Goal: Information Seeking & Learning: Learn about a topic

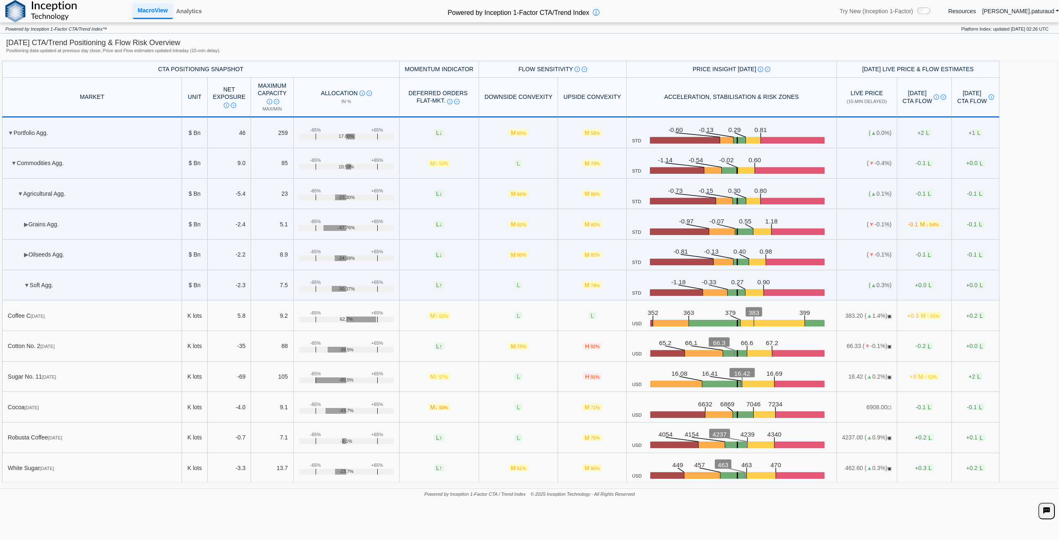
scroll to position [124, 0]
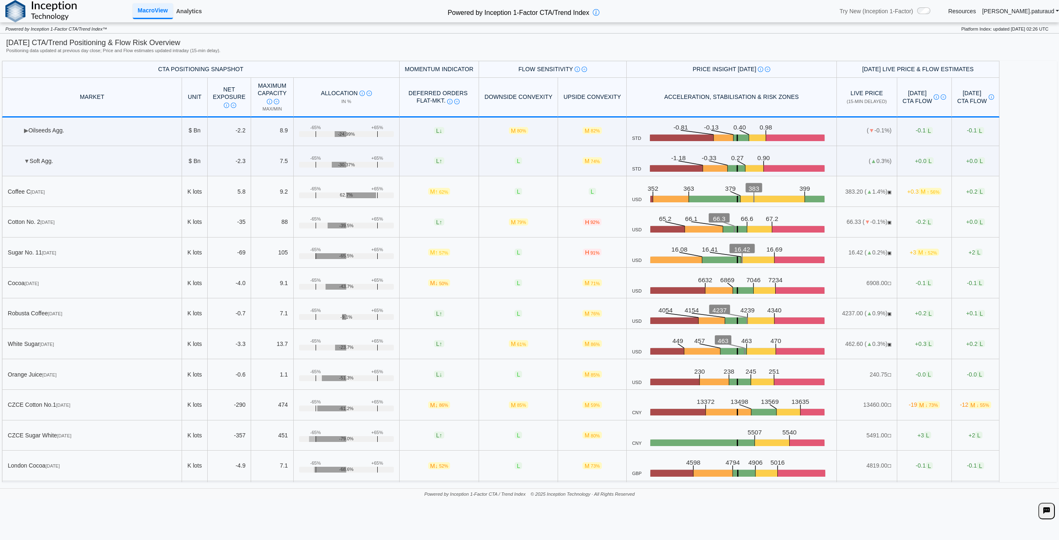
click at [199, 10] on link "Analytics" at bounding box center [189, 11] width 32 height 14
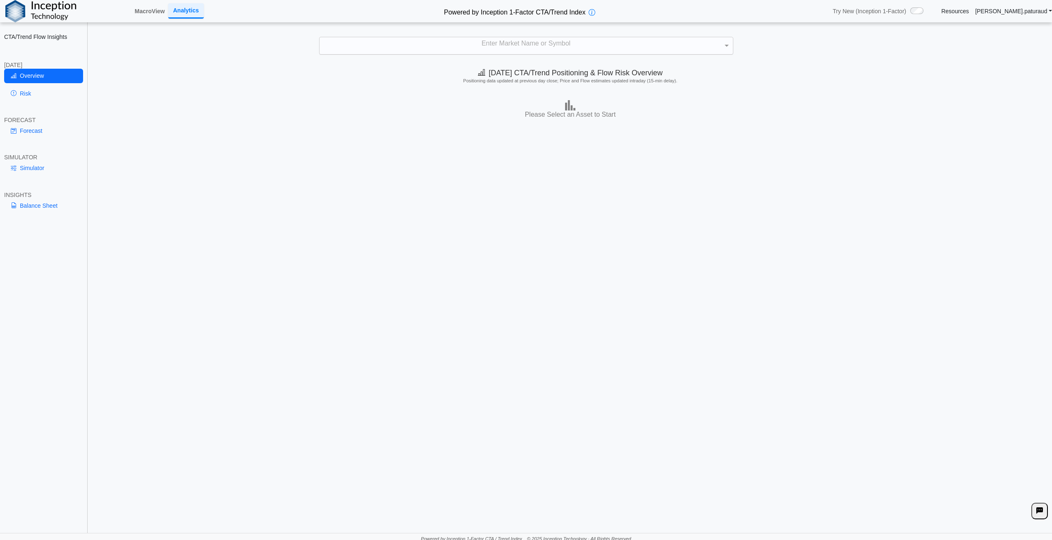
click at [493, 37] on div "Enter Market Name or Symbol" at bounding box center [527, 45] width 414 height 17
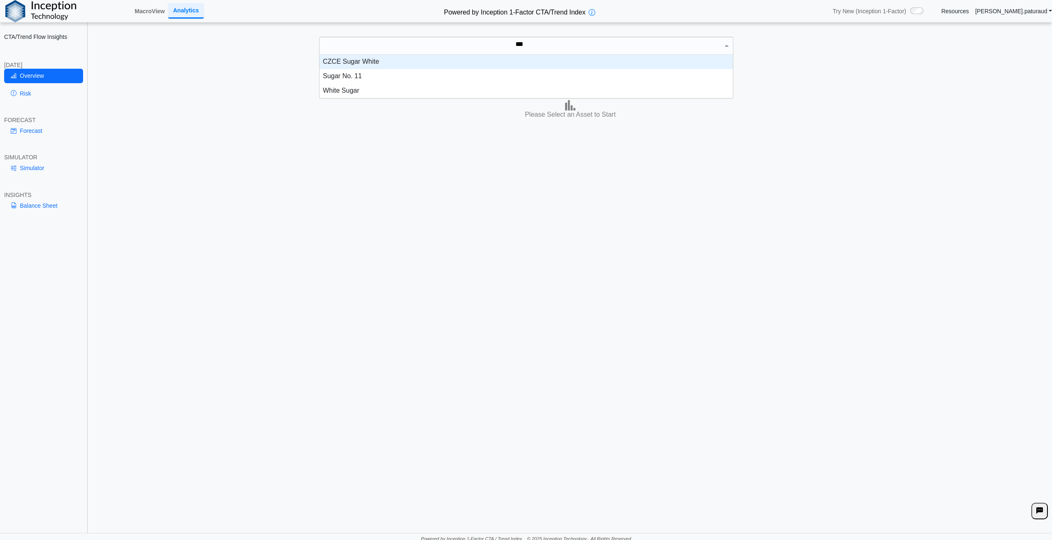
scroll to position [37, 407]
type input "*****"
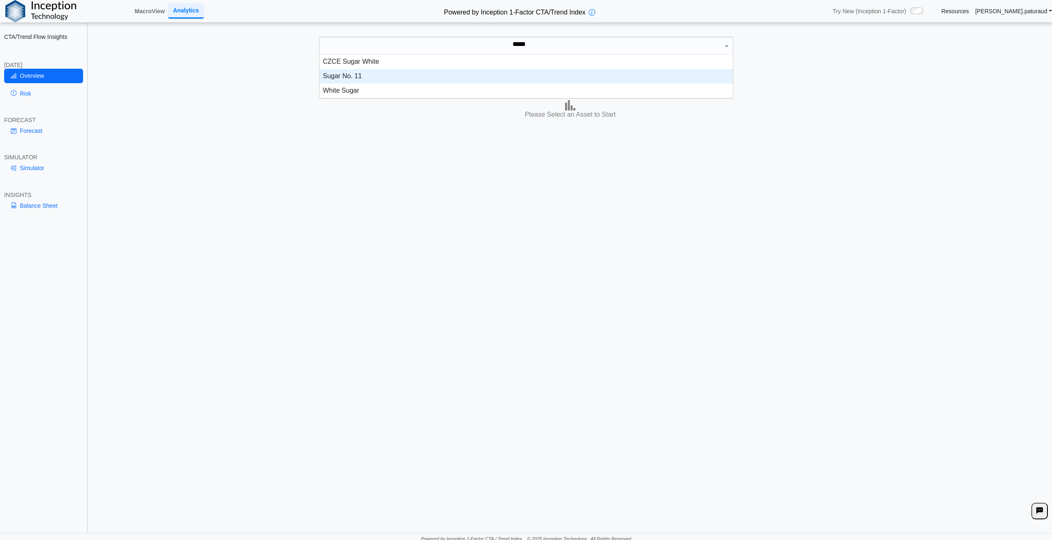
click at [362, 74] on div "Sugar No. 11" at bounding box center [527, 76] width 414 height 14
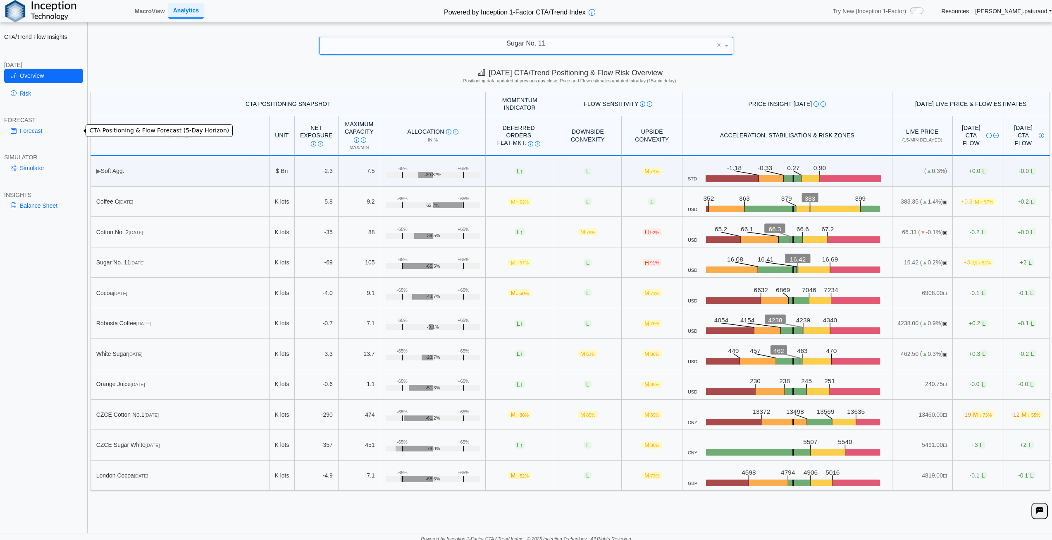
click at [36, 132] on link "Forecast" at bounding box center [43, 131] width 79 height 14
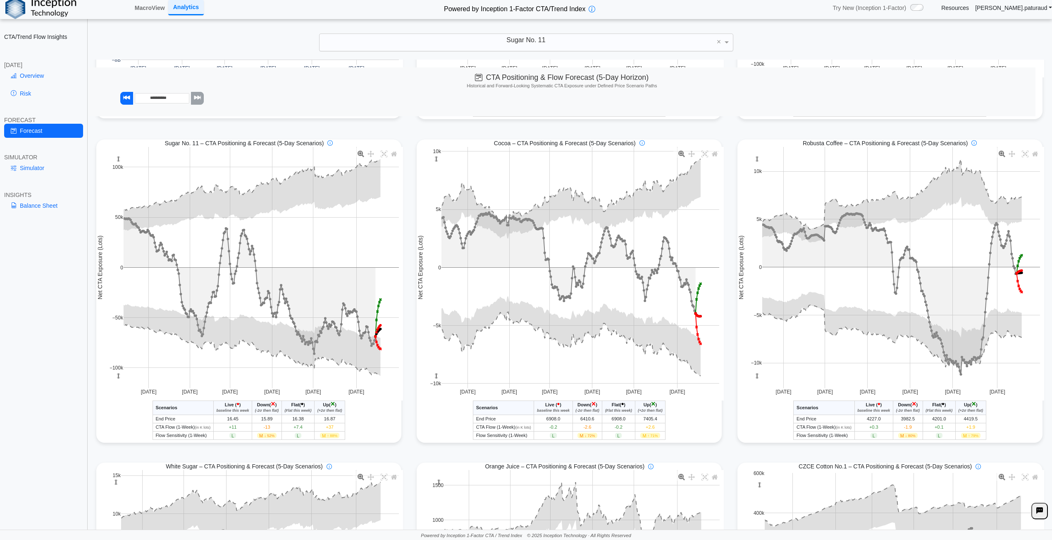
scroll to position [331, 0]
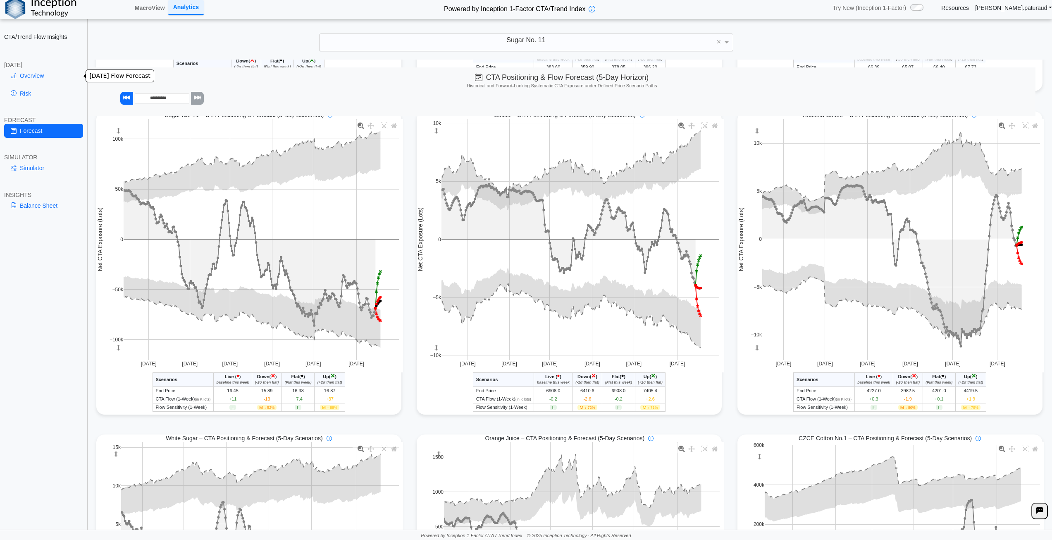
click at [36, 72] on link "Overview" at bounding box center [43, 76] width 79 height 14
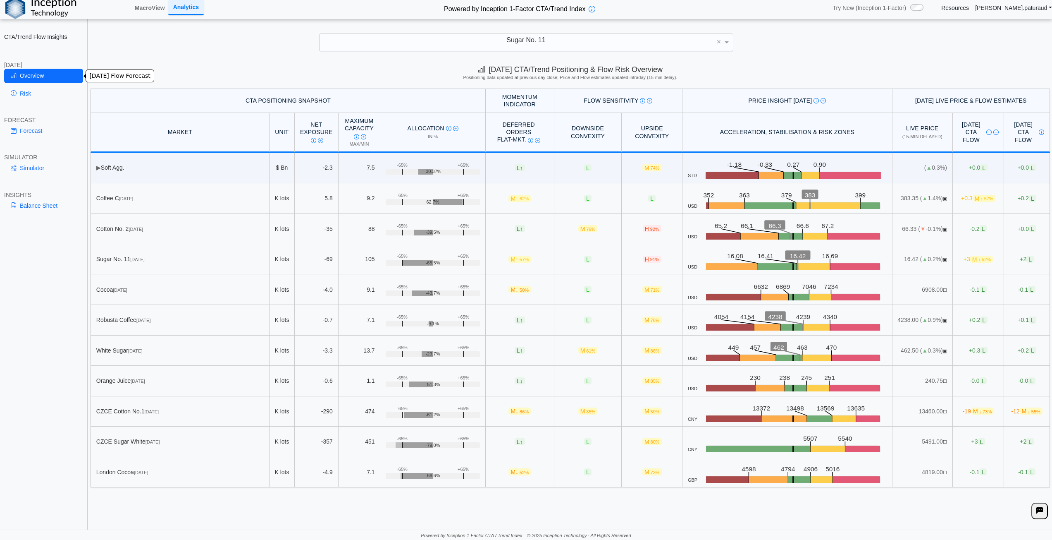
scroll to position [0, 0]
